Goal: Communication & Community: Answer question/provide support

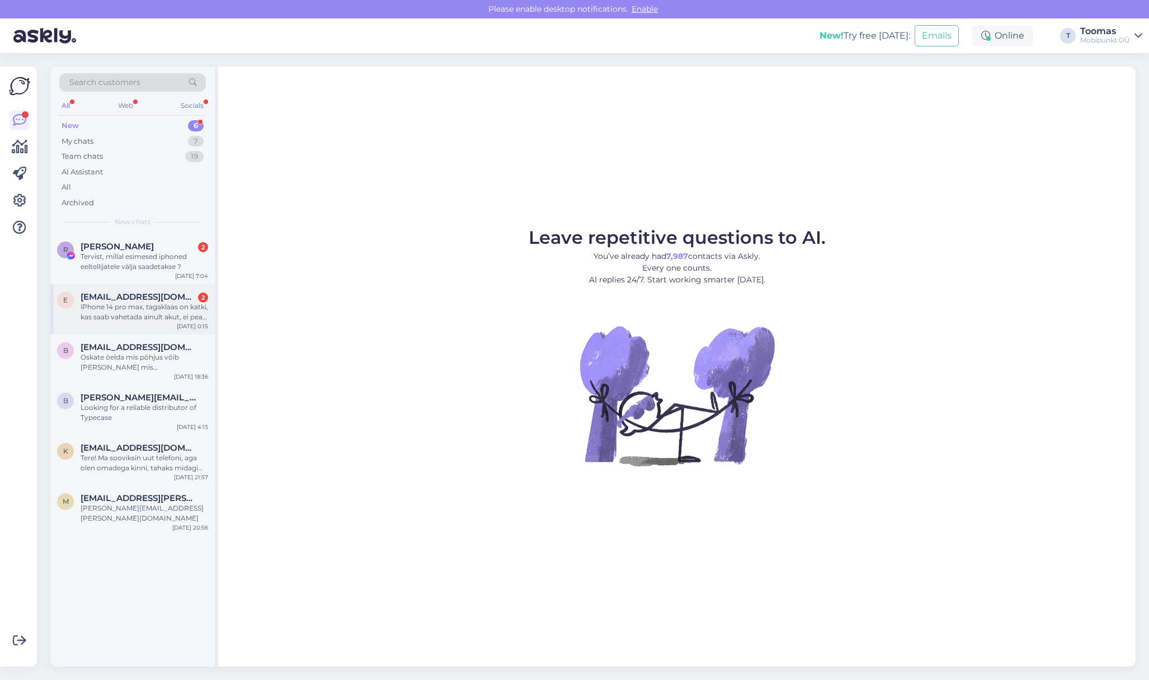
click at [176, 304] on div "iPhone 14 pro max, tagaklaas on katki, kas saab vahetada ainult akut, ei pea ko…" at bounding box center [144, 312] width 127 height 20
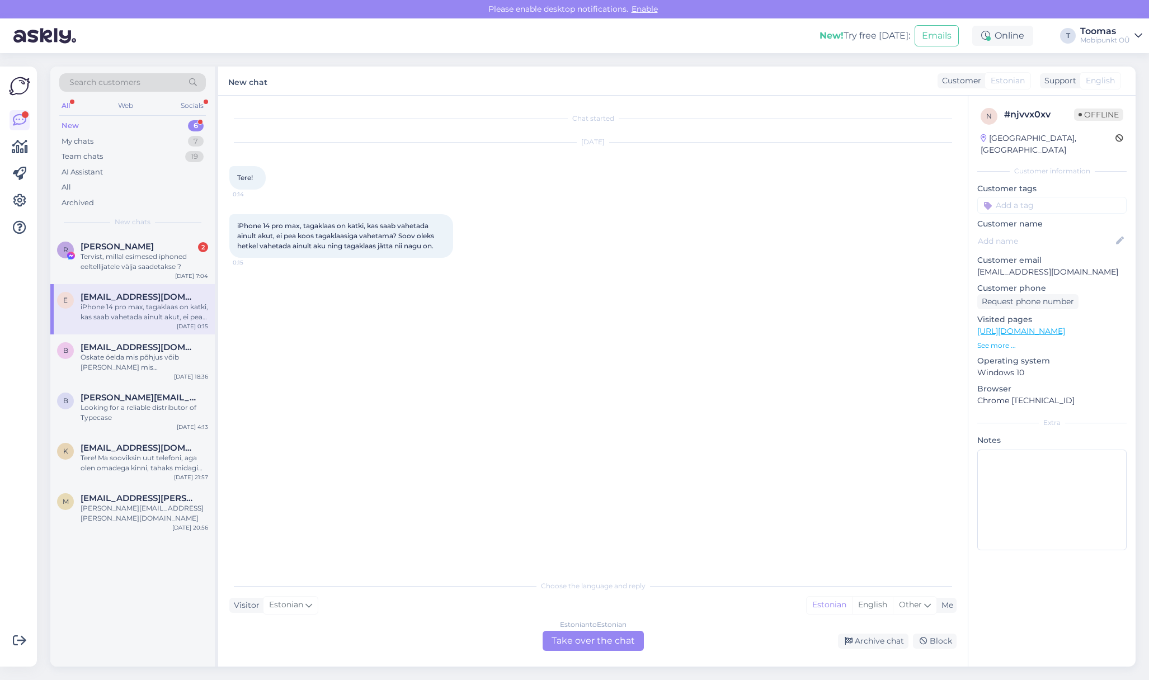
click at [601, 640] on div "Estonian to Estonian Take over the chat" at bounding box center [592, 641] width 101 height 20
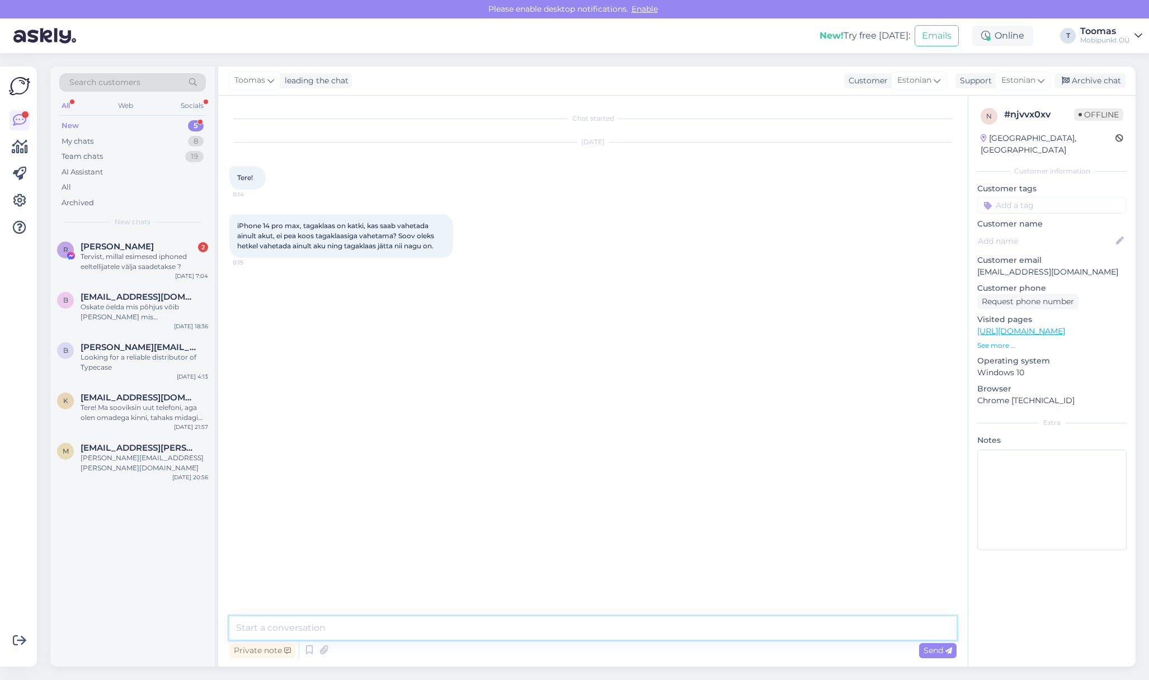
click at [602, 631] on textarea at bounding box center [592, 627] width 727 height 23
type textarea "Tere! Iseenesest saab ka [PERSON_NAME] tagaklaasi vahetuseta akut vahetada kuid…"
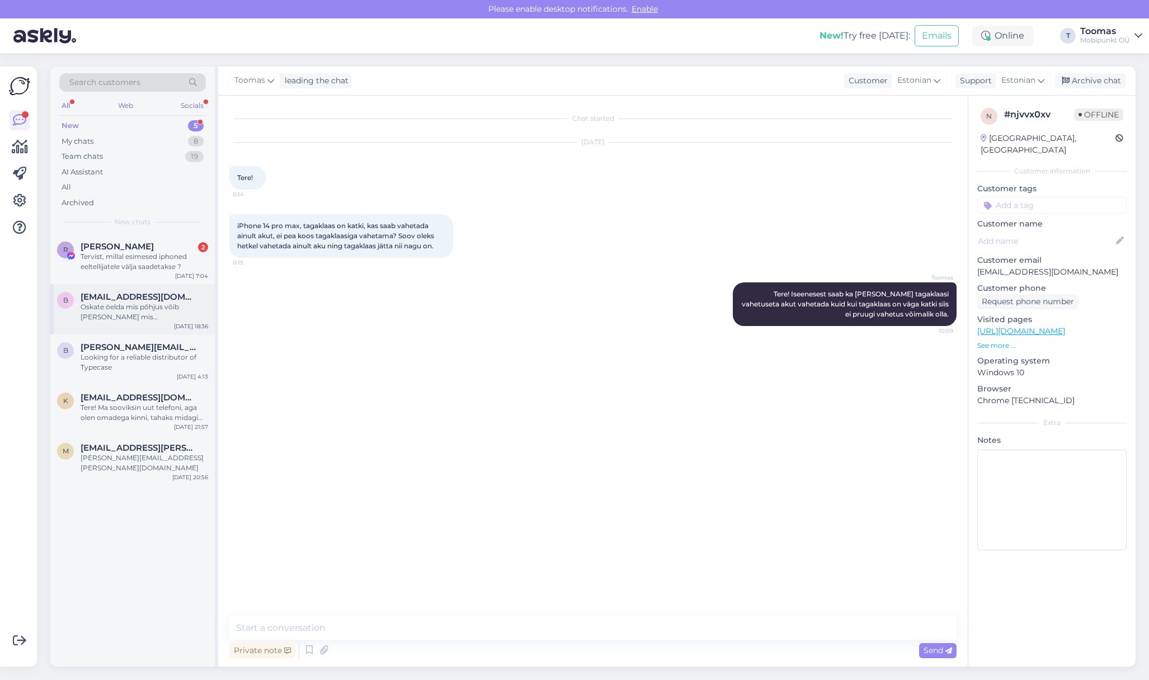
click at [119, 315] on div "Oskate öelda mis põhjus võib [PERSON_NAME] mis [PERSON_NAME] parandus maksta võ…" at bounding box center [144, 312] width 127 height 20
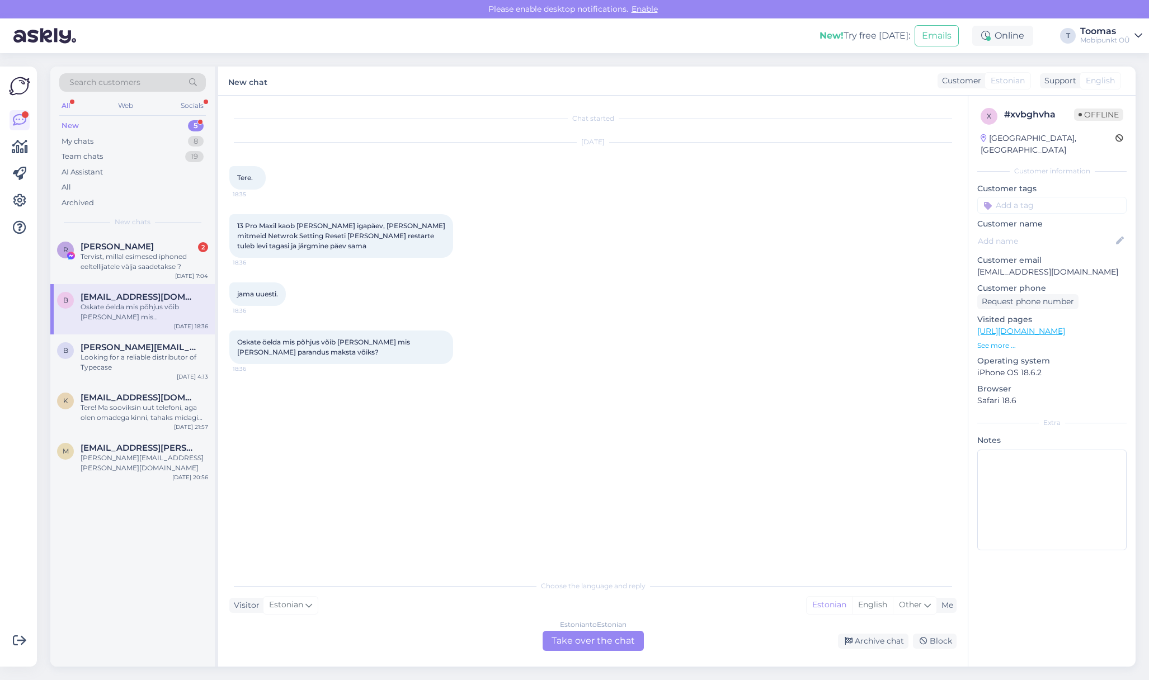
click at [630, 650] on div "Estonian to Estonian Take over the chat" at bounding box center [592, 641] width 101 height 20
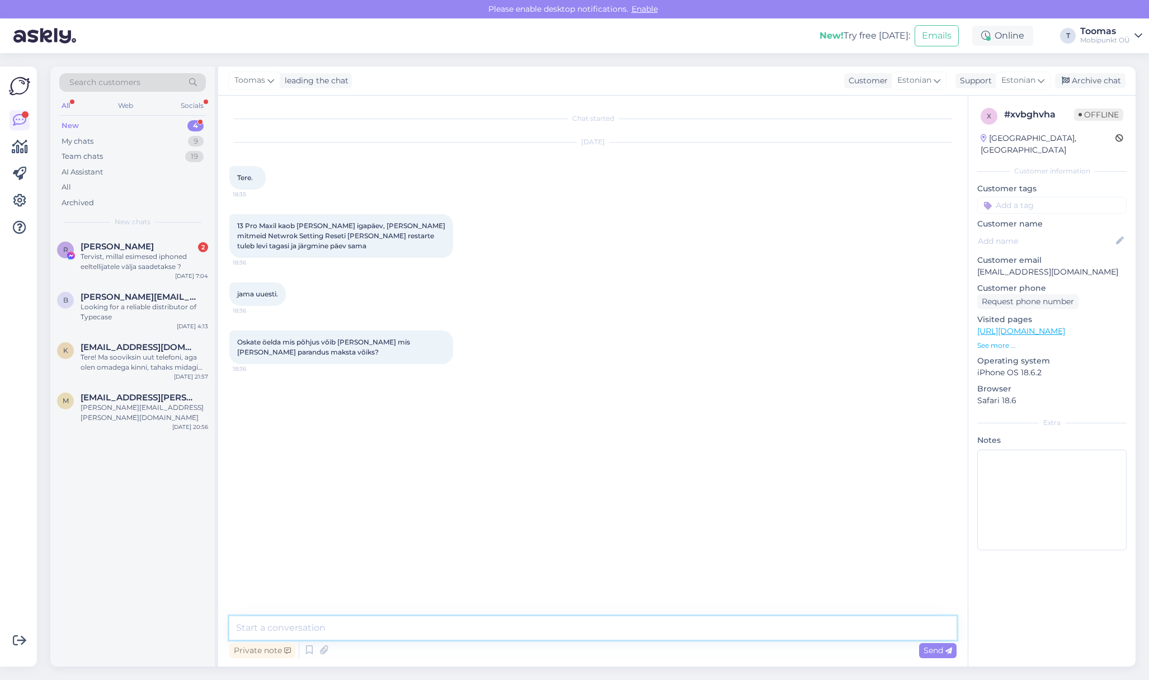
click at [631, 633] on textarea at bounding box center [592, 627] width 727 height 23
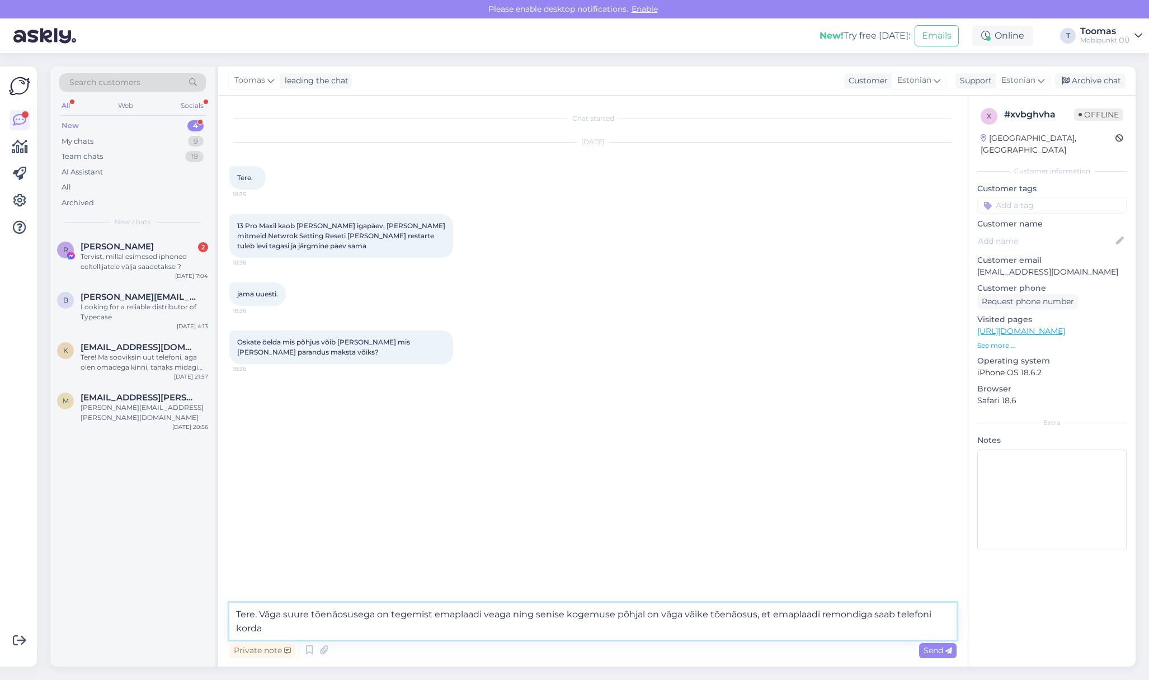
type textarea "Tere. Väga suure tõenäosusega on tegemist emaplaadi veaga ning senise kogemuse …"
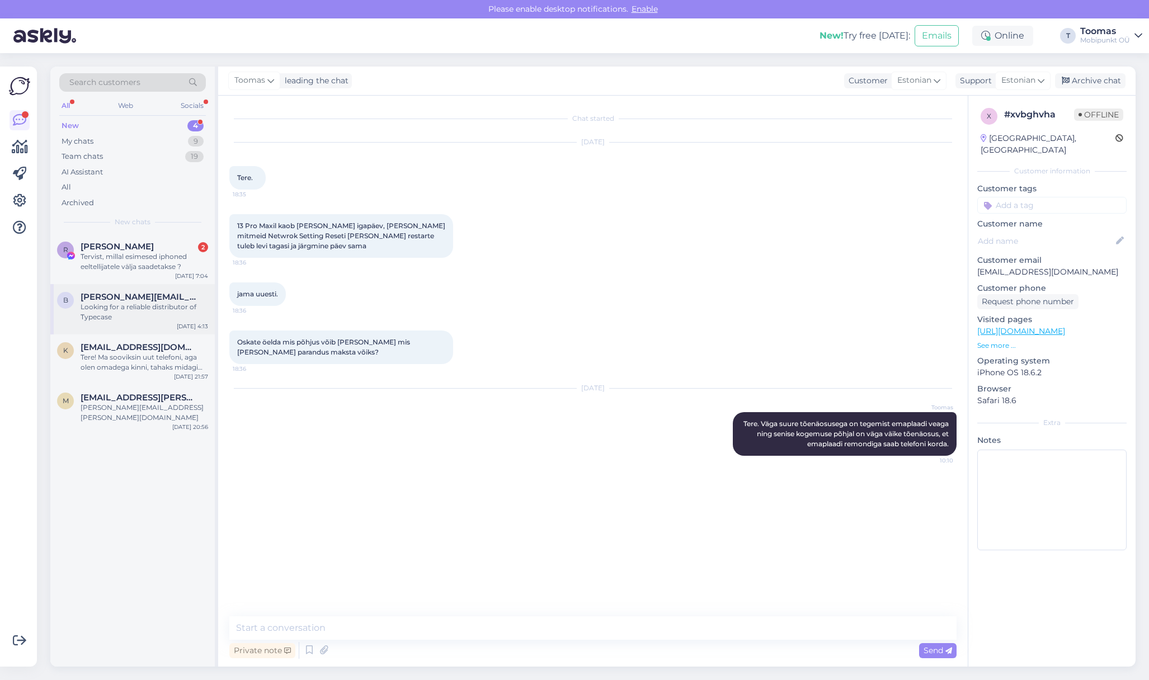
click at [152, 313] on div "Looking for a reliable distributor of Typecase" at bounding box center [144, 312] width 127 height 20
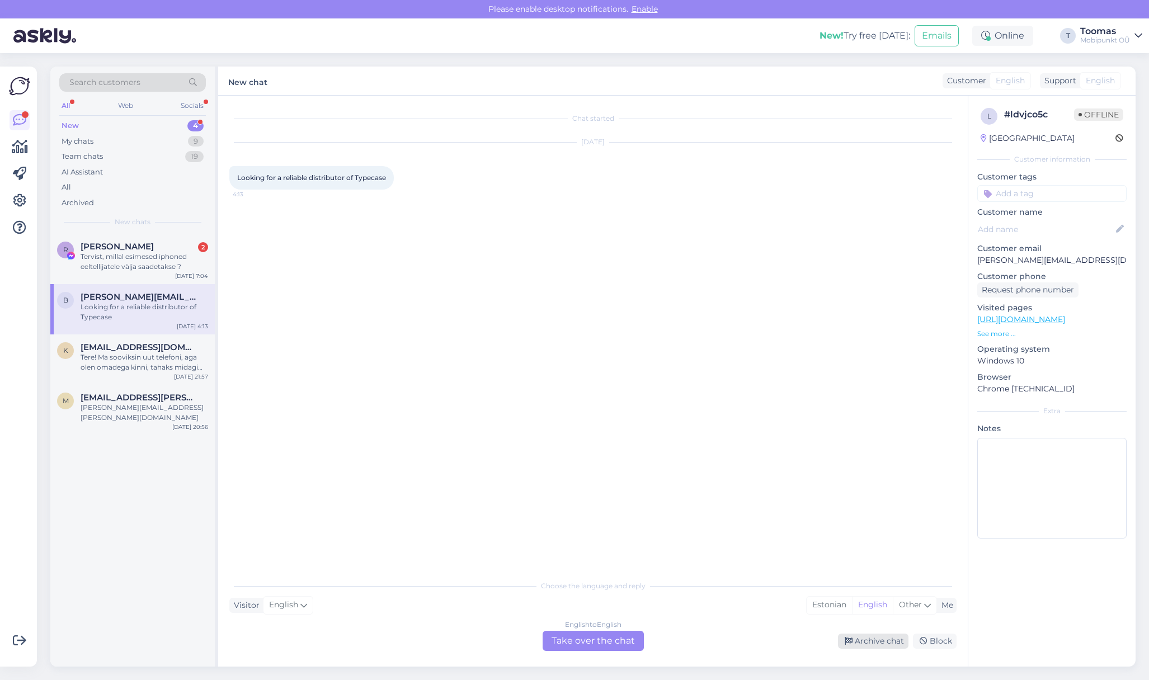
click at [840, 637] on div "Archive chat" at bounding box center [873, 641] width 70 height 15
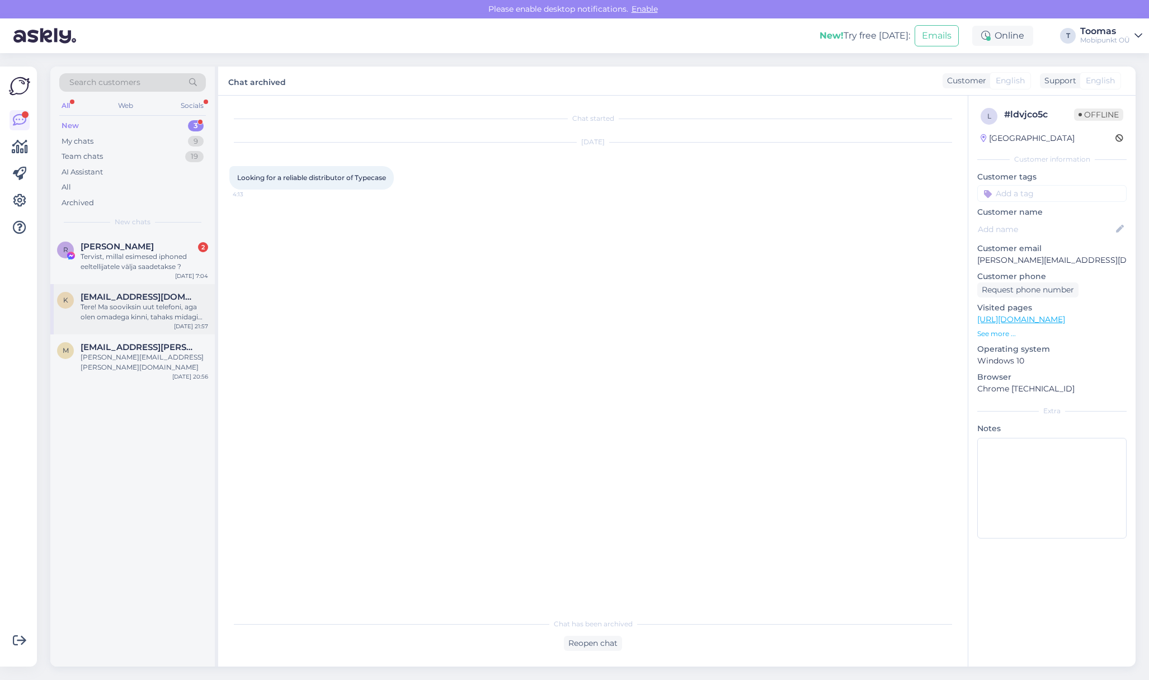
click at [165, 317] on div "Tere! Ma sooviksin uut telefoni, aga olen omadega kinni, tahaks midagi mis on k…" at bounding box center [144, 312] width 127 height 20
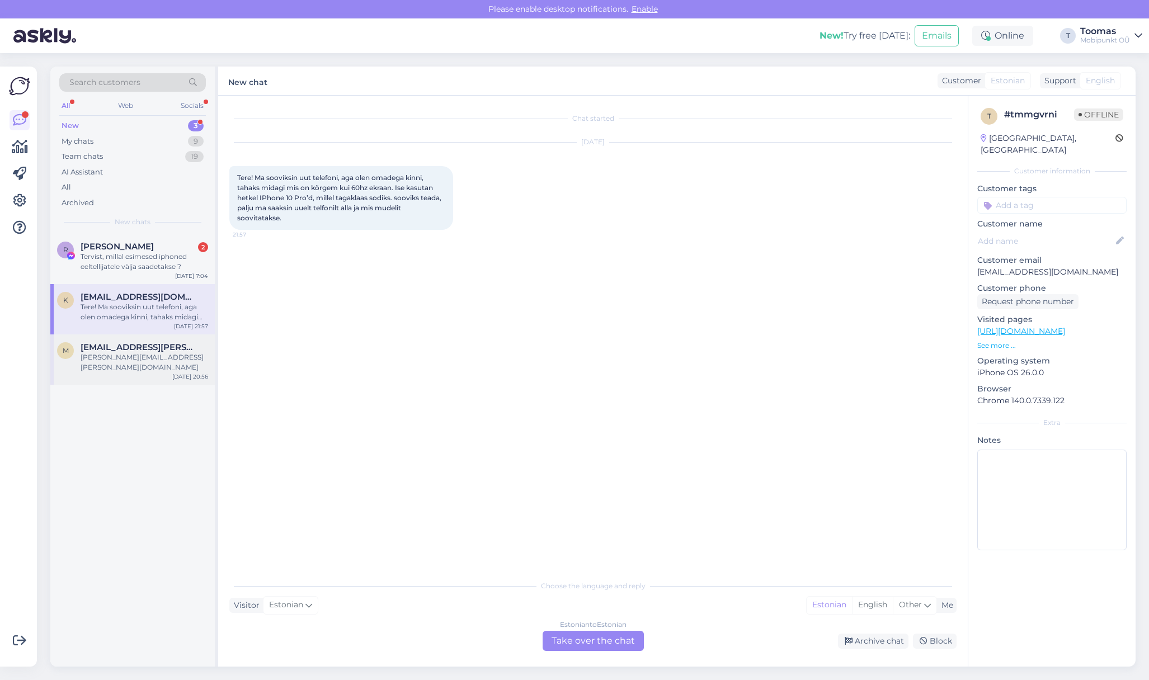
click at [133, 357] on div "[PERSON_NAME][EMAIL_ADDRESS][PERSON_NAME][DOMAIN_NAME]" at bounding box center [144, 362] width 127 height 20
